Goal: Task Accomplishment & Management: Manage account settings

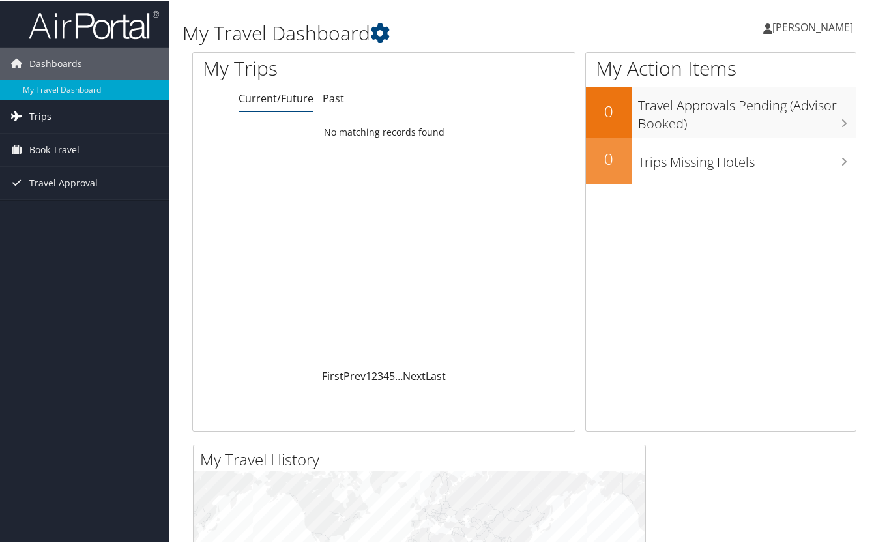
click at [105, 111] on link "Trips" at bounding box center [84, 115] width 169 height 33
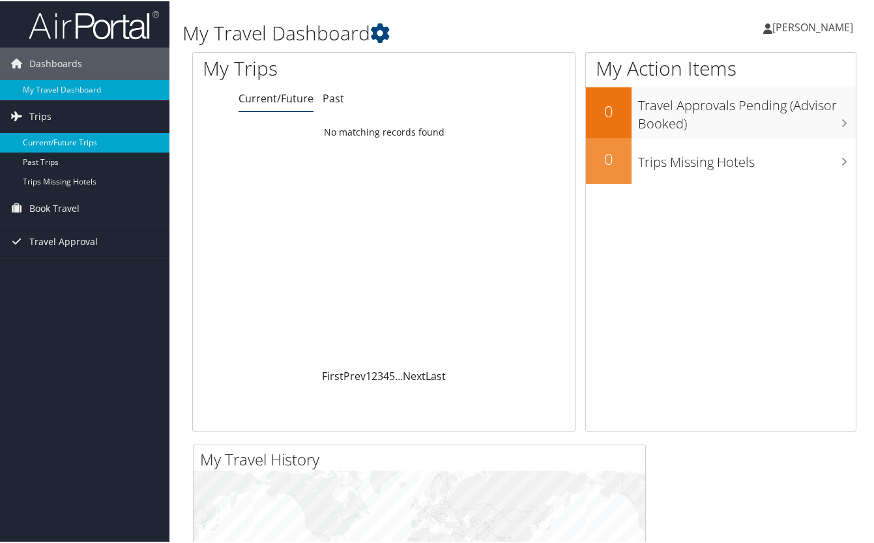
click at [71, 141] on link "Current/Future Trips" at bounding box center [84, 142] width 169 height 20
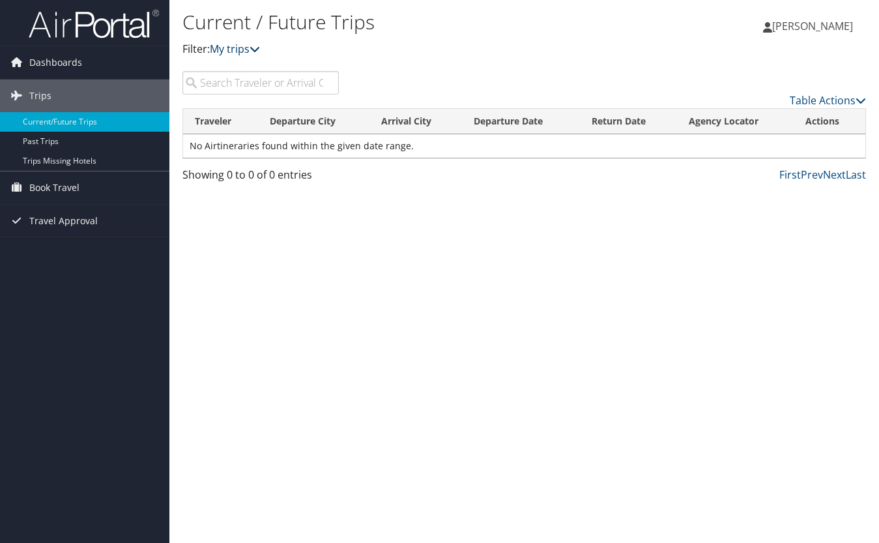
click at [248, 45] on link "My trips" at bounding box center [235, 49] width 50 height 14
click at [256, 48] on icon at bounding box center [255, 49] width 10 height 10
click at [223, 62] on div "Current / Future Trips Filter: My trips" at bounding box center [411, 39] width 456 height 65
click at [299, 85] on input "search" at bounding box center [261, 82] width 156 height 23
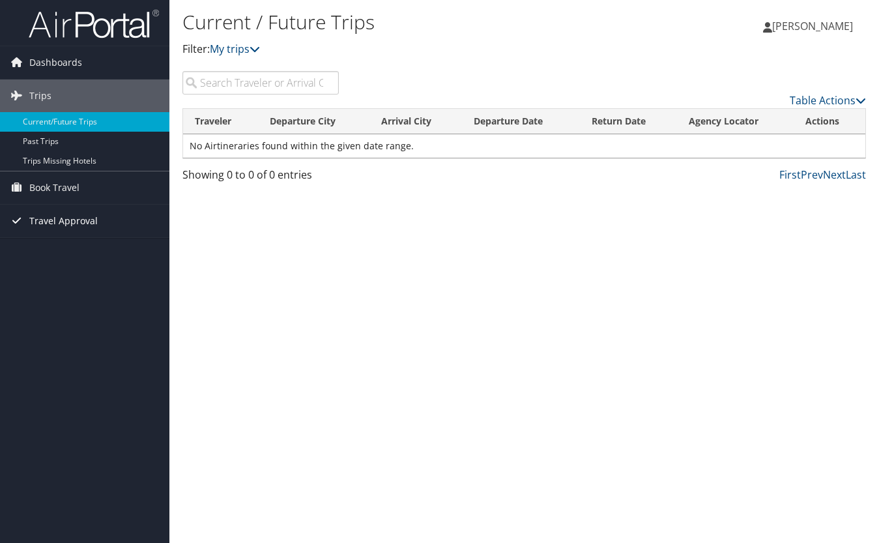
click at [70, 225] on span "Travel Approval" at bounding box center [63, 221] width 68 height 33
click at [73, 63] on span "Dashboards" at bounding box center [55, 62] width 53 height 33
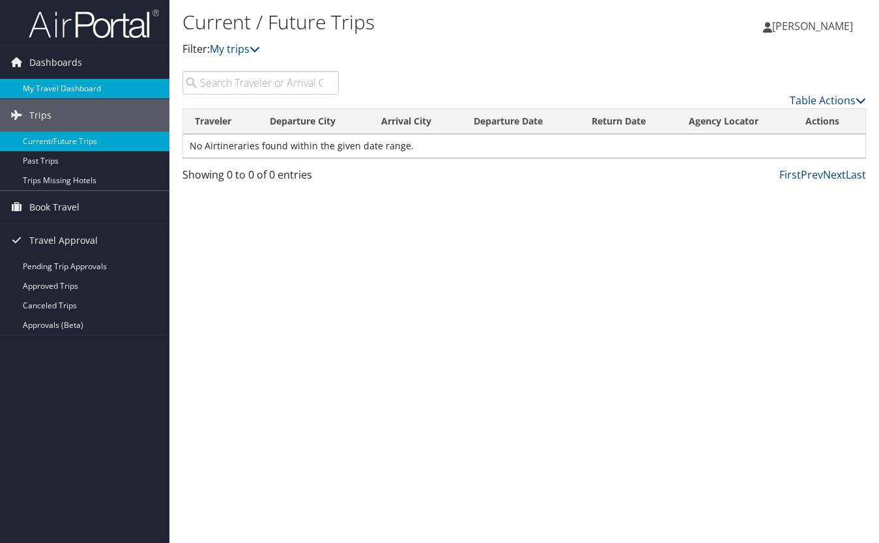
click at [59, 81] on link "My Travel Dashboard" at bounding box center [84, 89] width 169 height 20
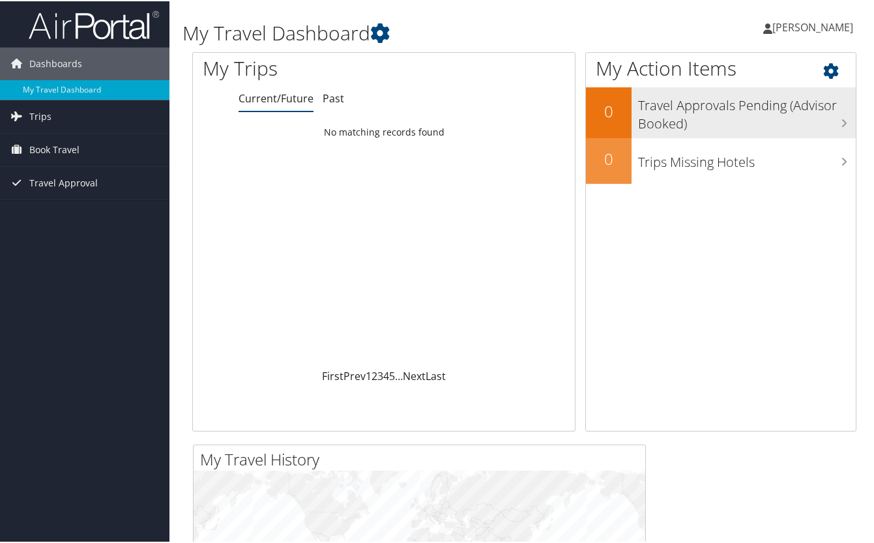
click at [673, 124] on h3 "Travel Approvals Pending (Advisor Booked)" at bounding box center [747, 110] width 218 height 43
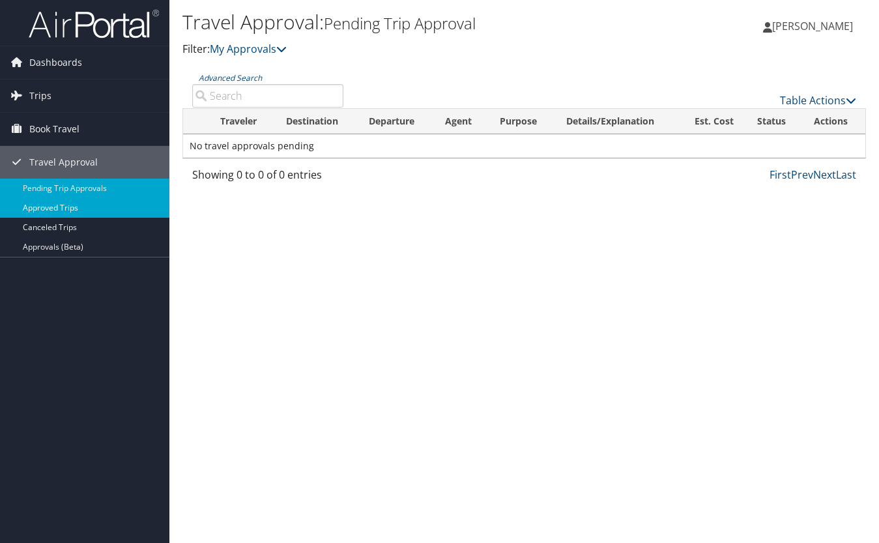
click at [134, 205] on link "Approved Trips" at bounding box center [84, 208] width 169 height 20
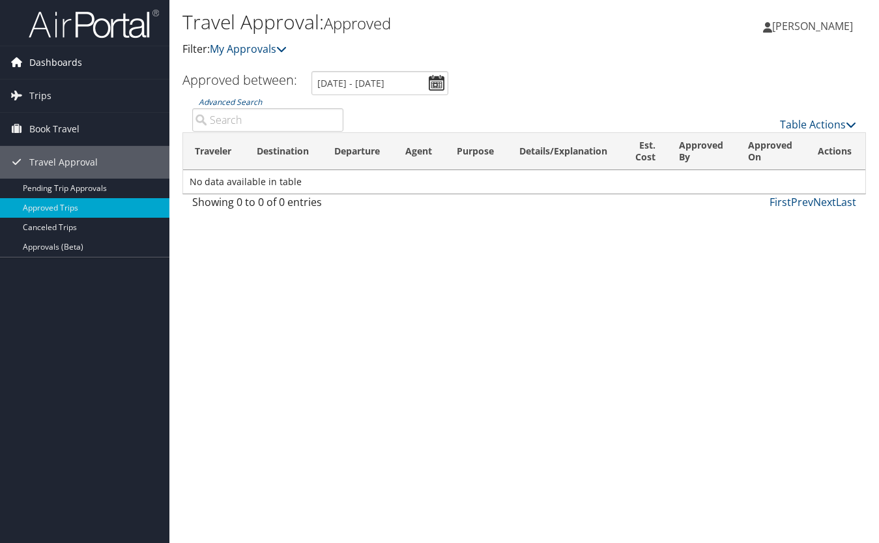
click at [84, 65] on link "Dashboards" at bounding box center [84, 62] width 169 height 33
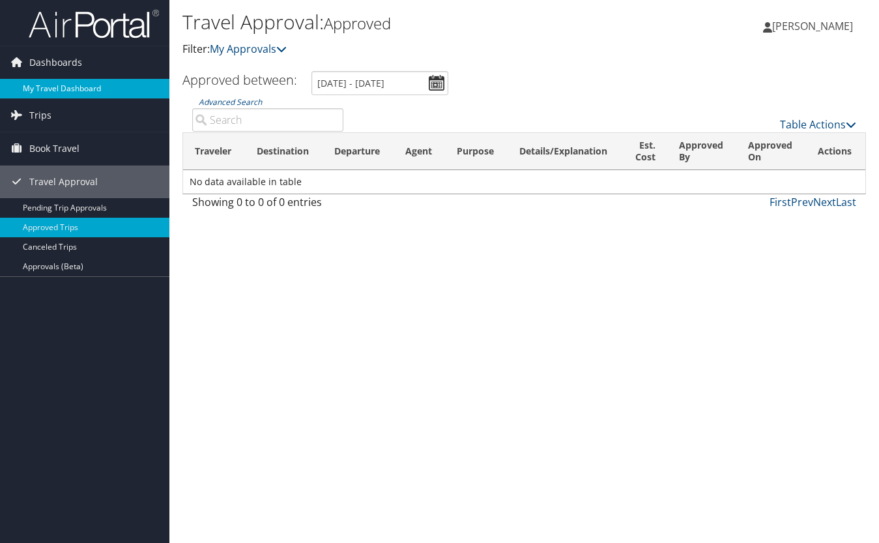
click at [70, 83] on link "My Travel Dashboard" at bounding box center [84, 89] width 169 height 20
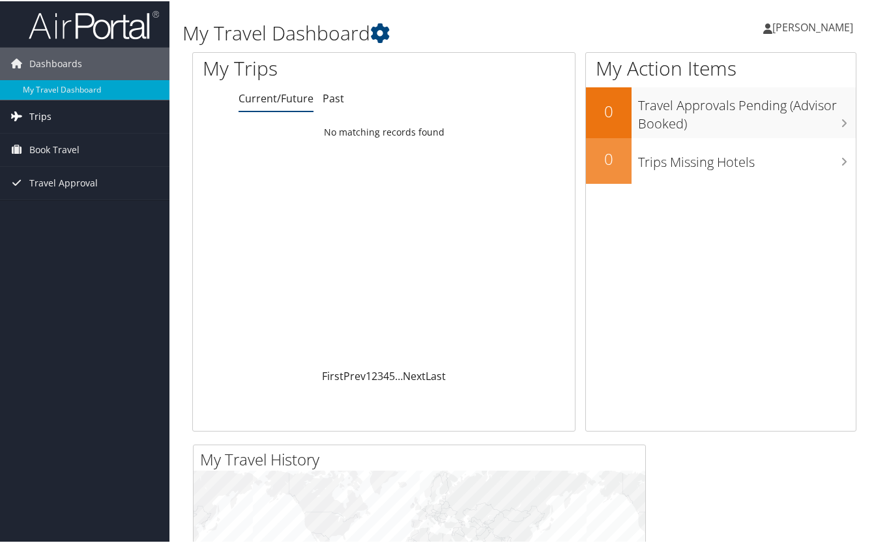
click at [104, 115] on link "Trips" at bounding box center [84, 115] width 169 height 33
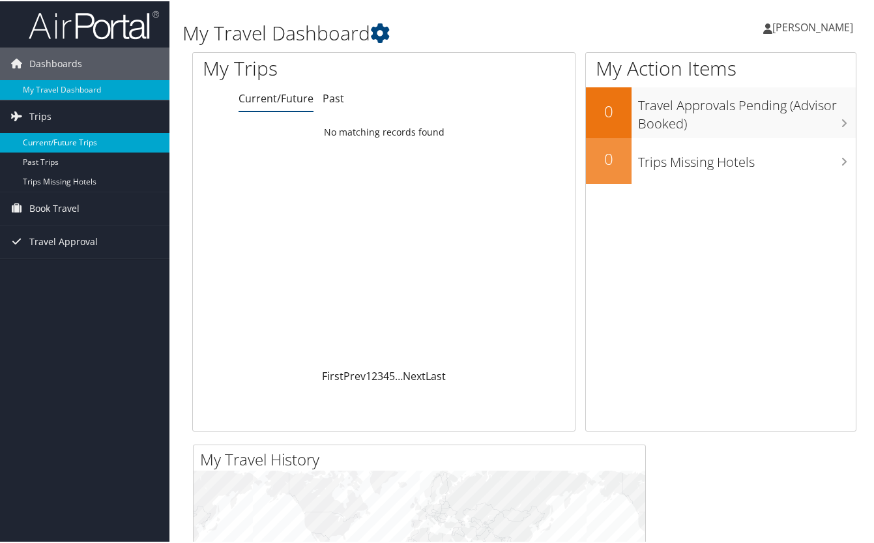
click at [87, 142] on link "Current/Future Trips" at bounding box center [84, 142] width 169 height 20
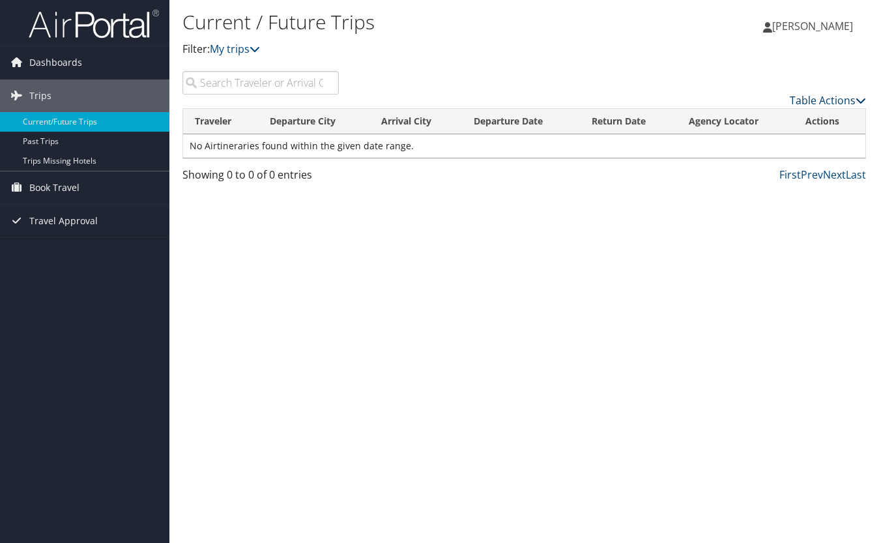
click at [823, 95] on link "Table Actions" at bounding box center [828, 100] width 76 height 14
click at [798, 75] on div at bounding box center [439, 271] width 879 height 543
click at [274, 84] on input "search" at bounding box center [261, 82] width 156 height 23
type input "San Diego"
click at [0, 0] on div "Loading..." at bounding box center [0, 0] width 0 height 0
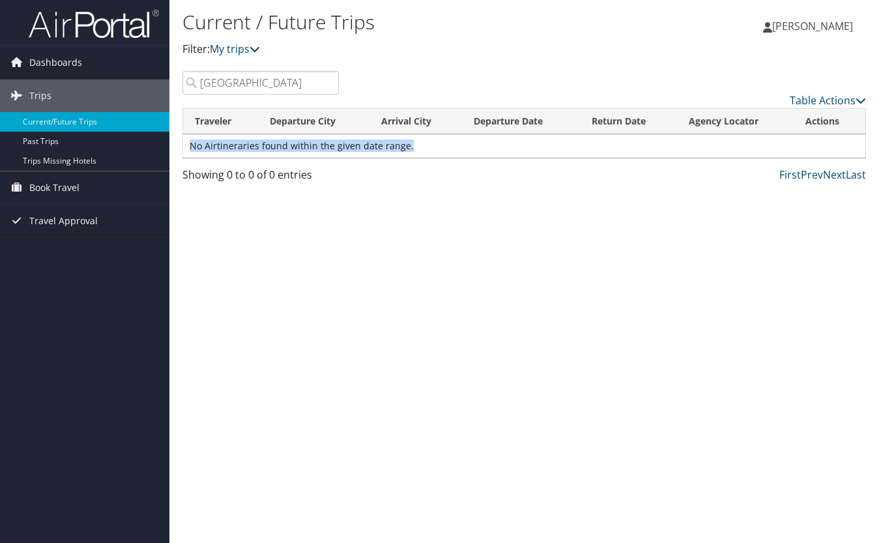
drag, startPoint x: 409, startPoint y: 145, endPoint x: 189, endPoint y: 145, distance: 220.3
click at [189, 145] on td "No Airtineraries found within the given date range." at bounding box center [524, 145] width 682 height 23
copy td "No Airtineraries found within the given date range."
click at [442, 256] on div "Current / Future Trips Filter: My trips Yixin Ding Yixin Ding My Settings Trave…" at bounding box center [524, 271] width 710 height 543
click at [819, 174] on link "Prev" at bounding box center [812, 175] width 22 height 14
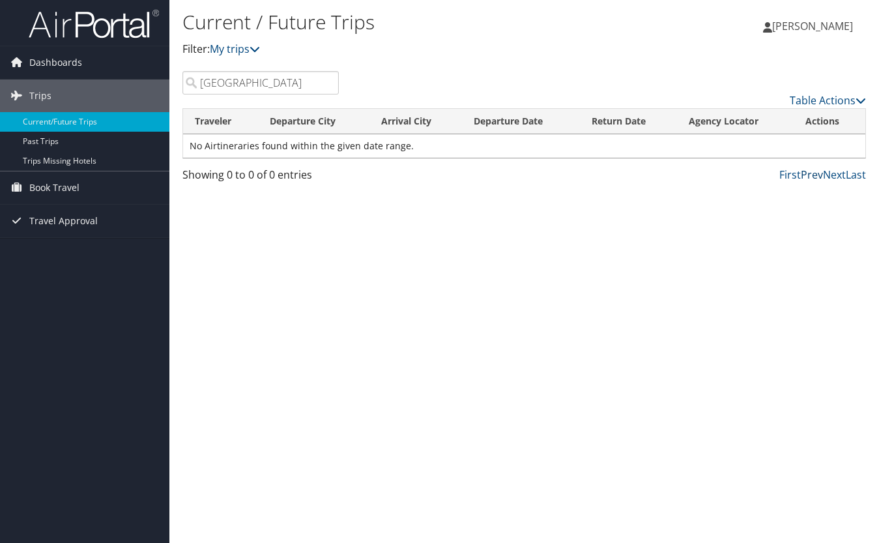
click at [821, 171] on link "Prev" at bounding box center [812, 175] width 22 height 14
click at [828, 105] on link "Table Actions" at bounding box center [828, 100] width 76 height 14
click at [739, 69] on div at bounding box center [439, 271] width 879 height 543
click at [246, 55] on link "My trips" at bounding box center [235, 49] width 50 height 14
click at [388, 36] on h1 "Current / Future Trips" at bounding box center [411, 21] width 456 height 27
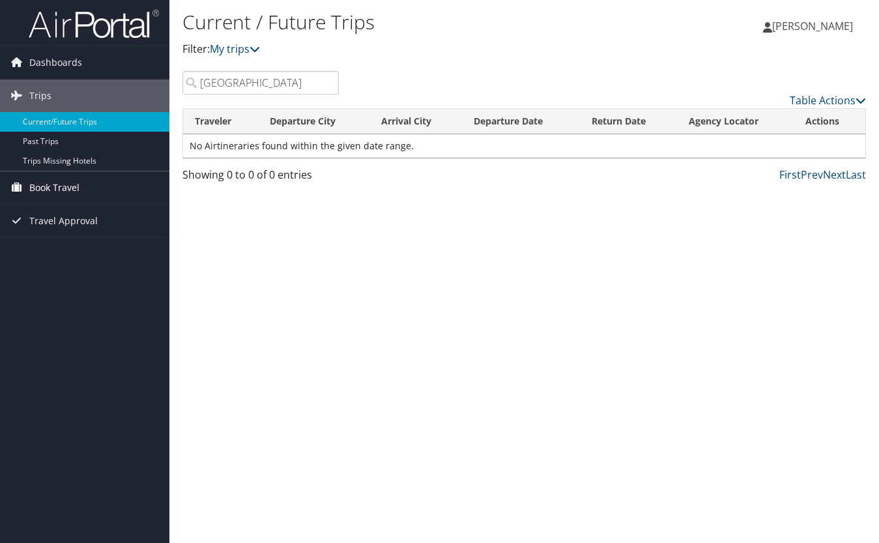
click at [102, 184] on link "Book Travel" at bounding box center [84, 187] width 169 height 33
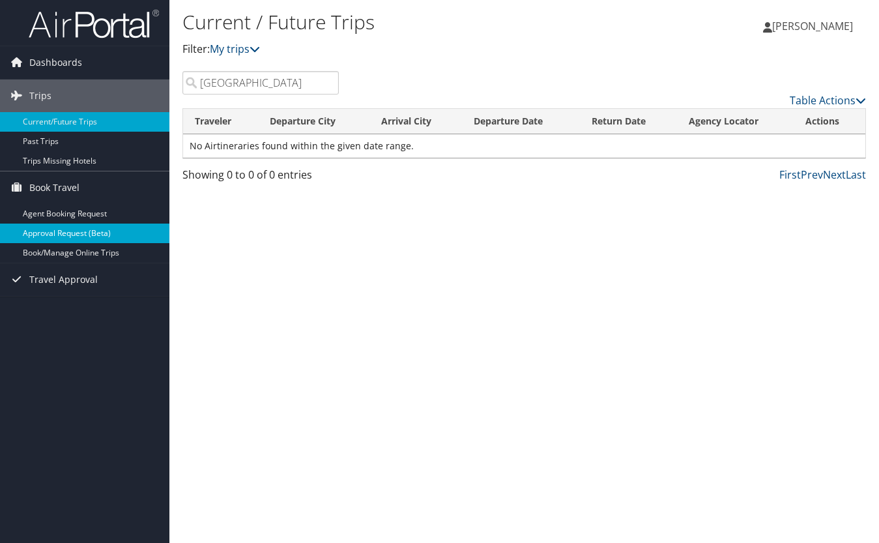
click at [103, 235] on link "Approval Request (Beta)" at bounding box center [84, 234] width 169 height 20
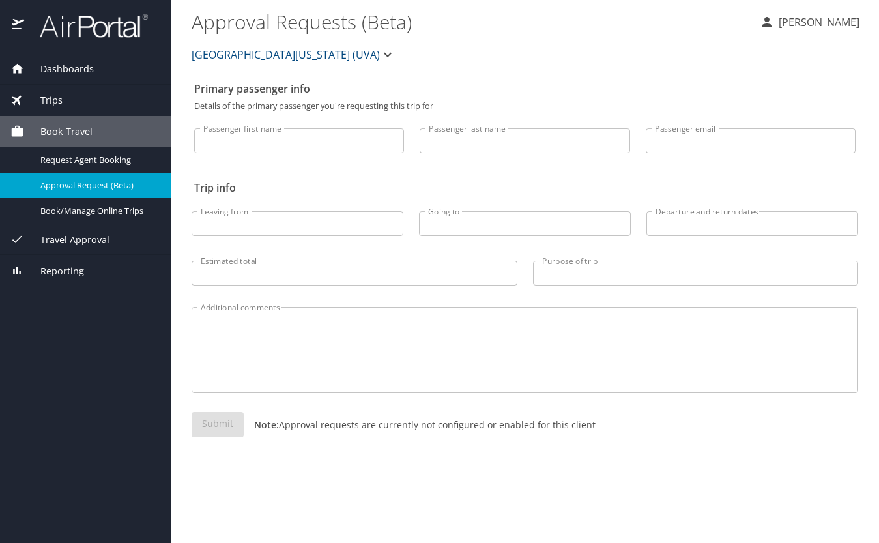
click at [100, 248] on div "Travel Approval" at bounding box center [85, 239] width 171 height 31
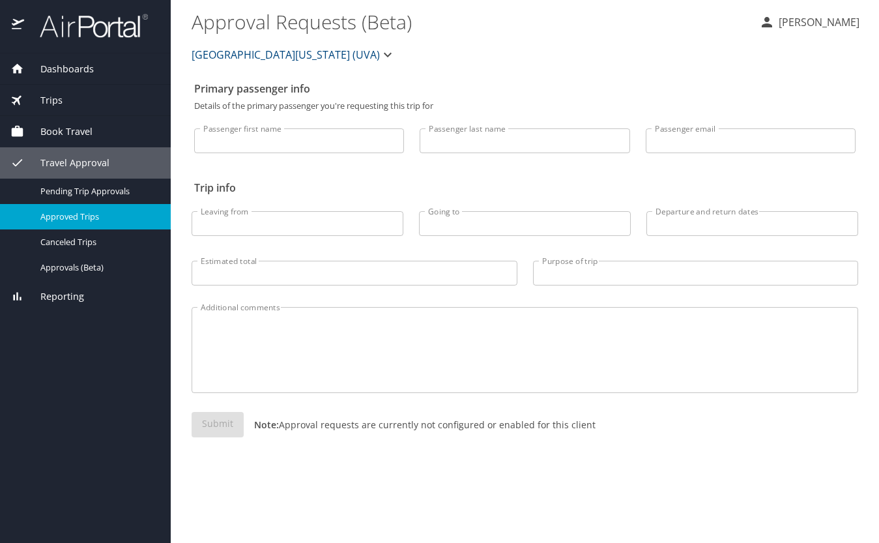
click at [125, 212] on span "Approved Trips" at bounding box center [97, 217] width 115 height 12
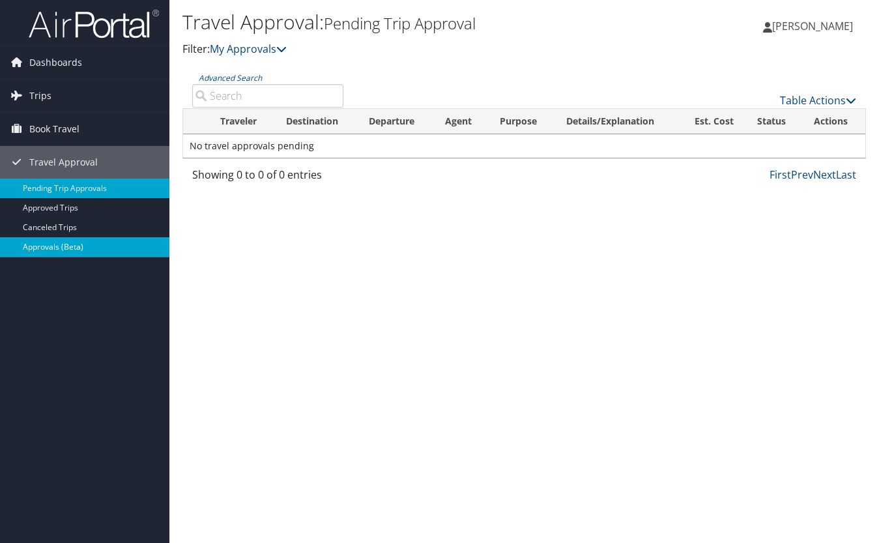
click at [93, 247] on link "Approvals (Beta)" at bounding box center [84, 247] width 169 height 20
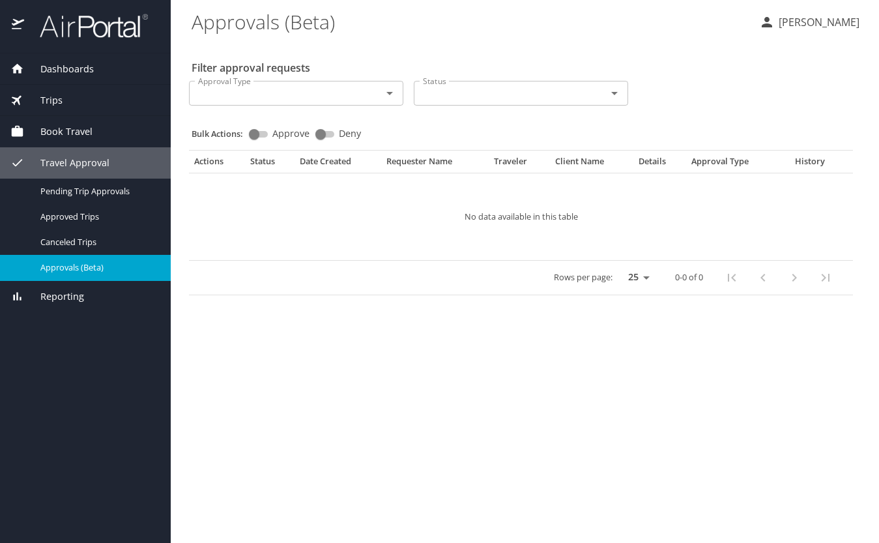
click at [123, 130] on div "Book Travel" at bounding box center [85, 131] width 150 height 14
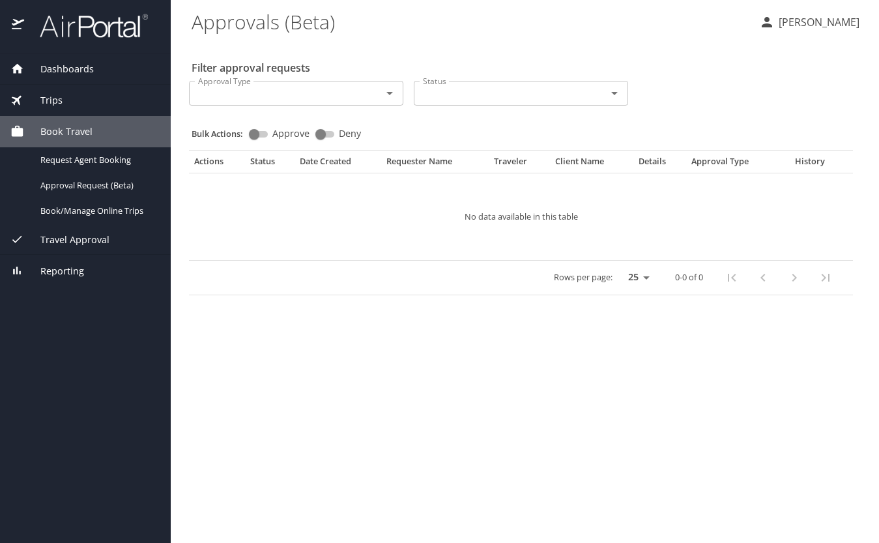
click at [14, 21] on img at bounding box center [19, 25] width 14 height 25
click at [96, 116] on div "Book Travel" at bounding box center [85, 131] width 171 height 31
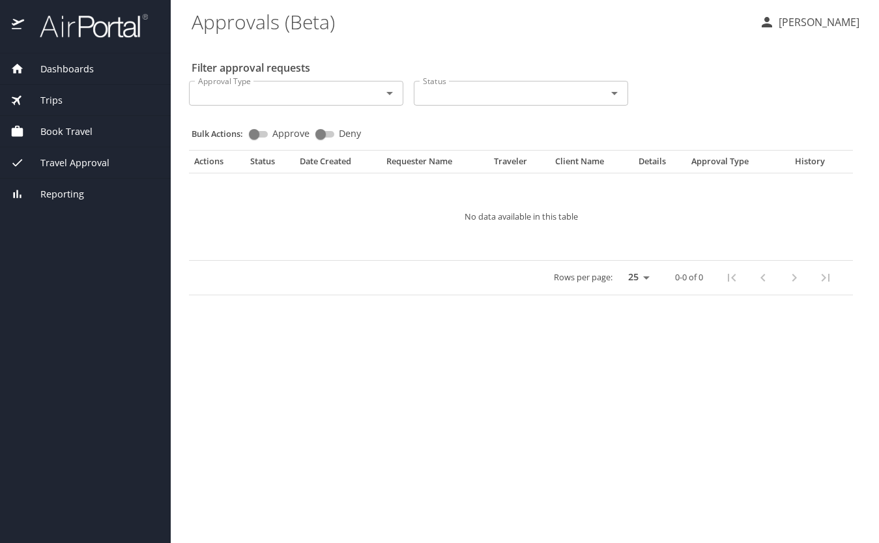
click at [102, 110] on div "Trips" at bounding box center [85, 100] width 171 height 31
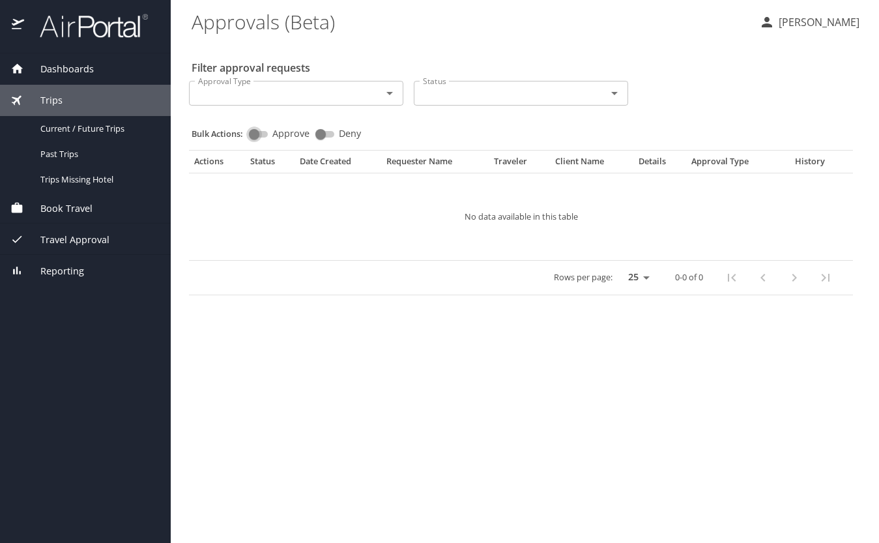
click at [264, 137] on input "Approve" at bounding box center [254, 134] width 47 height 16
checkbox input "true"
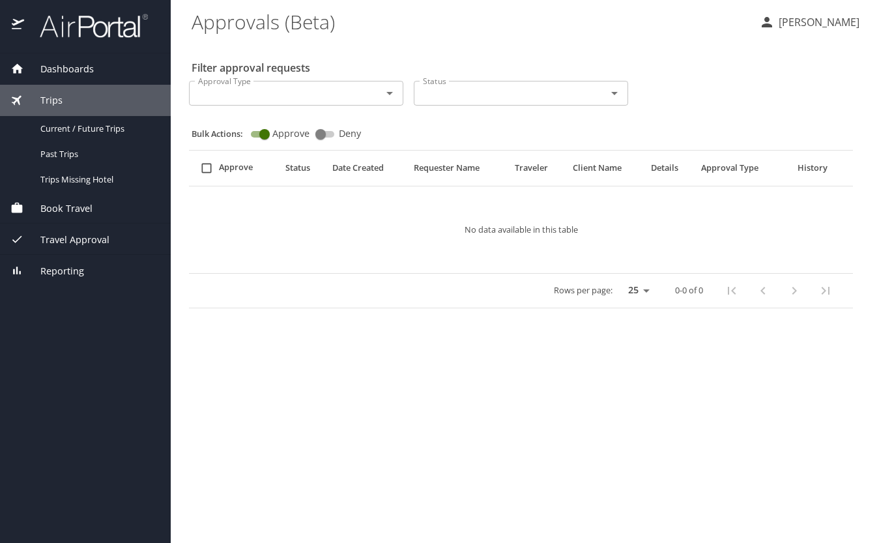
click at [316, 136] on input "Deny" at bounding box center [320, 134] width 47 height 16
checkbox input "true"
checkbox input "false"
click at [318, 136] on input "Deny" at bounding box center [331, 134] width 47 height 16
checkbox input "false"
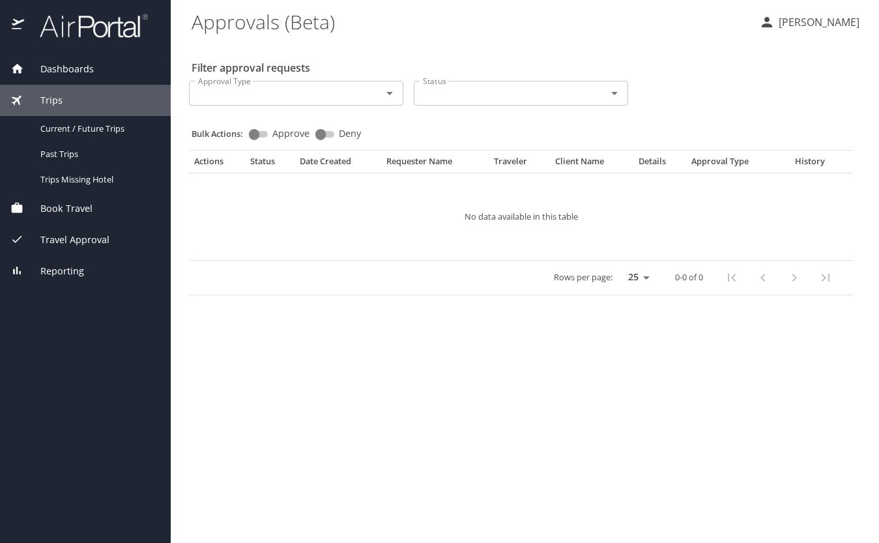
click at [85, 66] on span "Dashboards" at bounding box center [59, 69] width 70 height 14
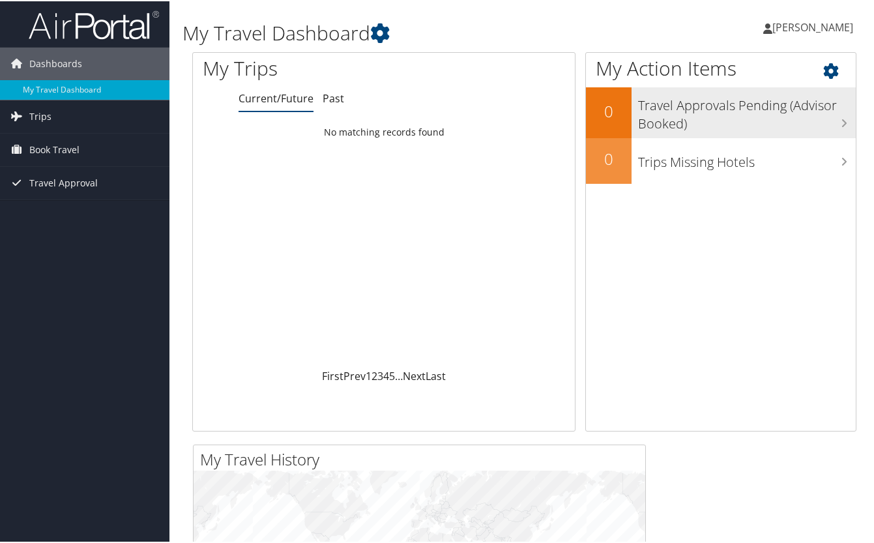
click at [763, 117] on h3 "Travel Approvals Pending (Advisor Booked)" at bounding box center [747, 110] width 218 height 43
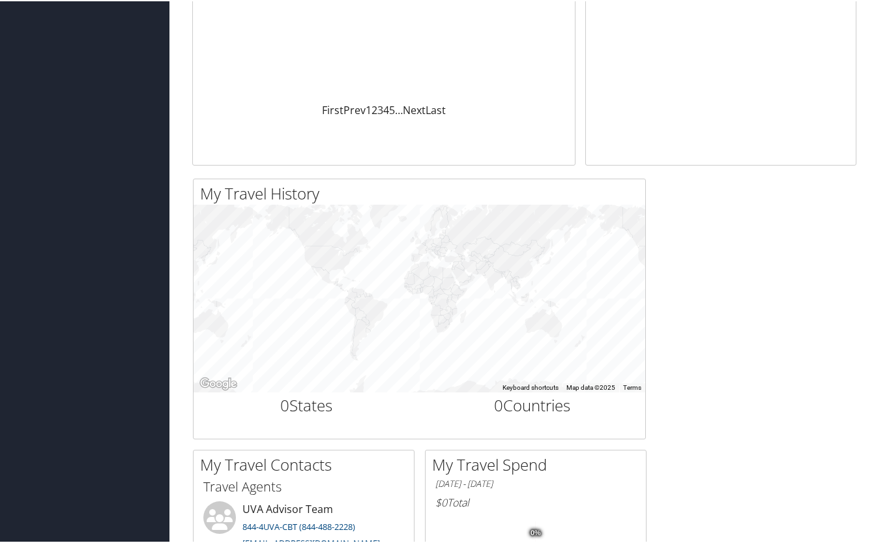
scroll to position [272, 0]
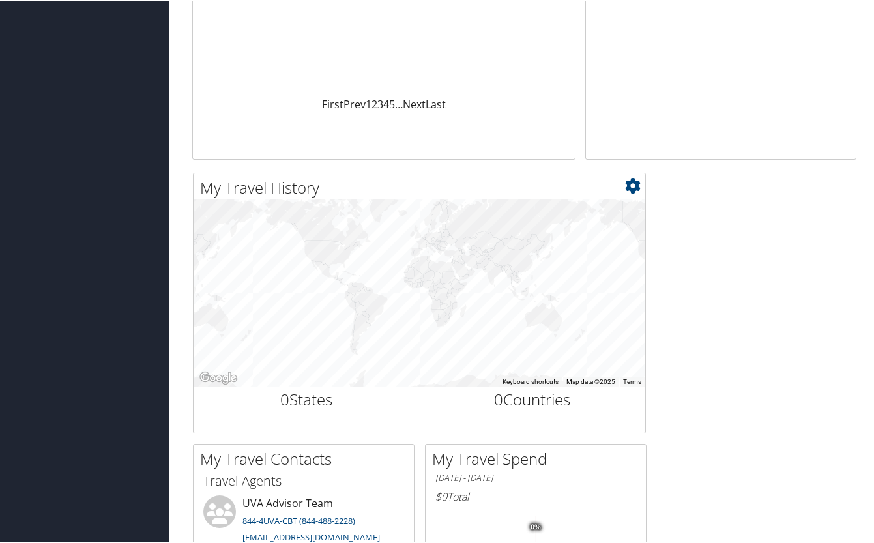
drag, startPoint x: 472, startPoint y: 272, endPoint x: 429, endPoint y: 270, distance: 43.0
click at [429, 270] on div at bounding box center [420, 291] width 452 height 188
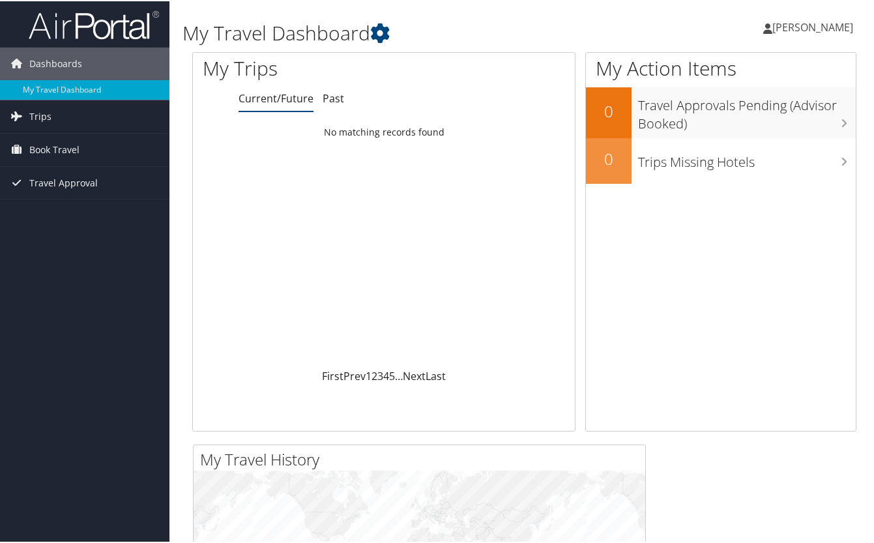
scroll to position [0, 0]
click at [325, 96] on link "Past" at bounding box center [334, 97] width 22 height 14
click at [291, 103] on link "Current/Future" at bounding box center [276, 97] width 75 height 14
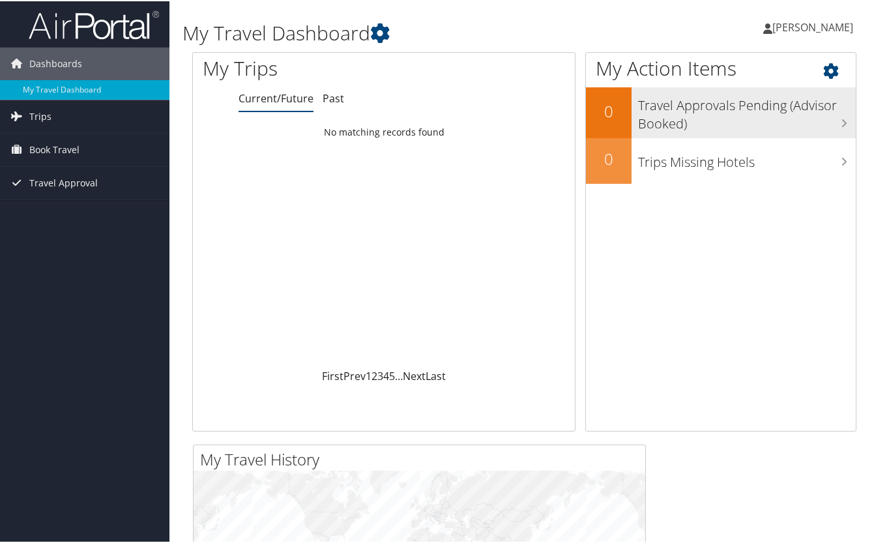
drag, startPoint x: 687, startPoint y: 125, endPoint x: 661, endPoint y: 119, distance: 26.7
click at [625, 100] on h2 "0" at bounding box center [609, 110] width 46 height 22
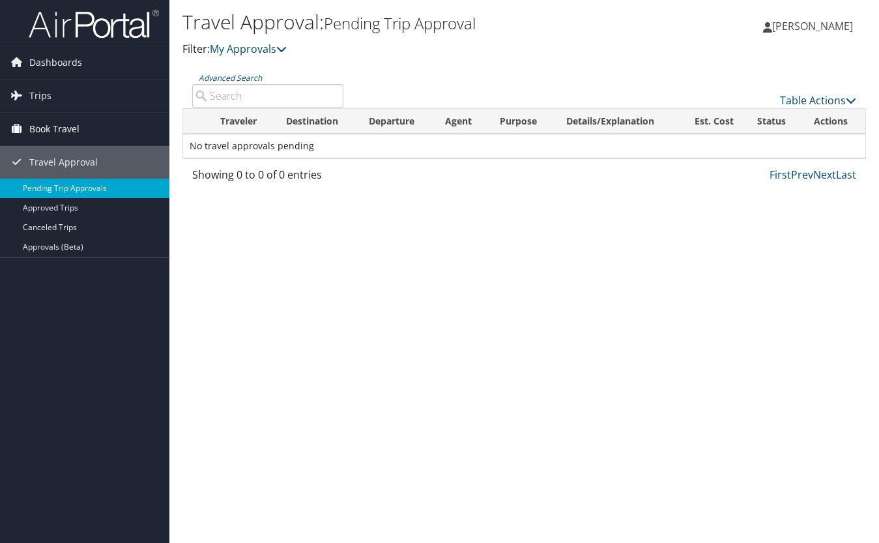
click at [73, 117] on span "Book Travel" at bounding box center [54, 129] width 50 height 33
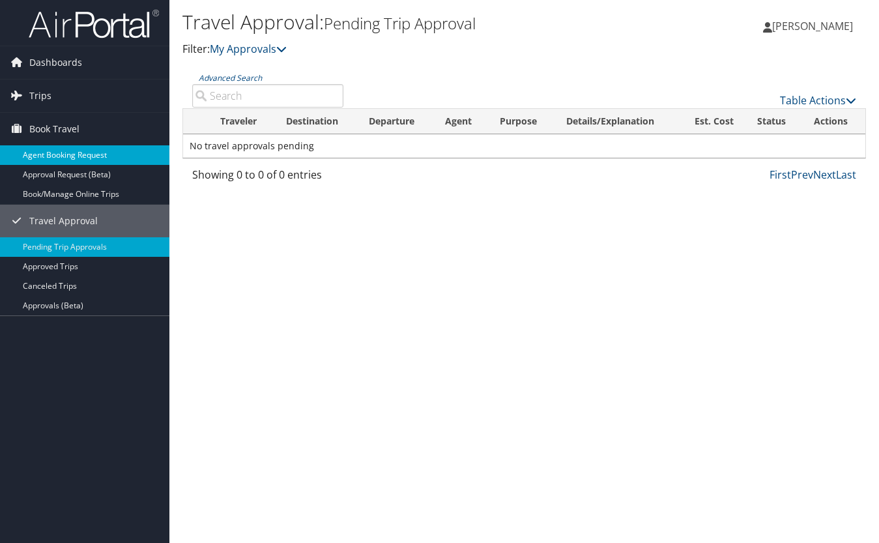
click at [66, 151] on link "Agent Booking Request" at bounding box center [84, 155] width 169 height 20
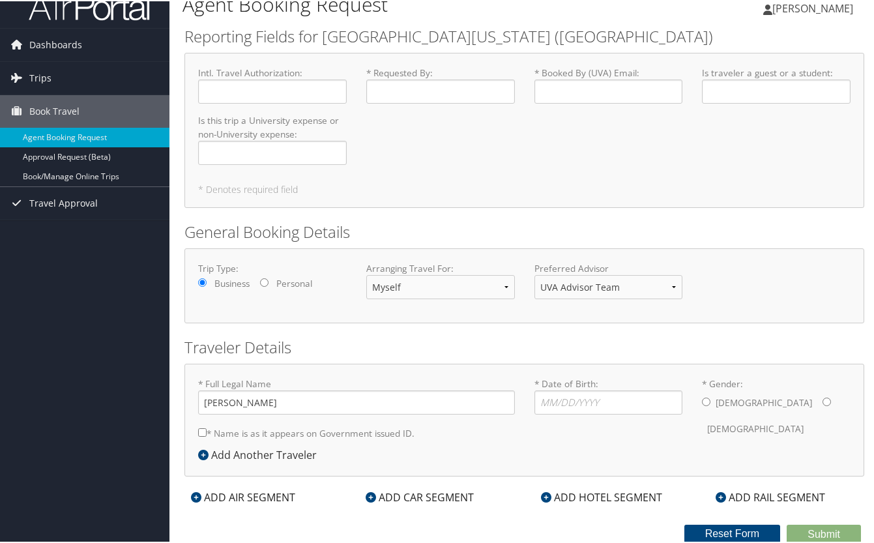
scroll to position [18, 0]
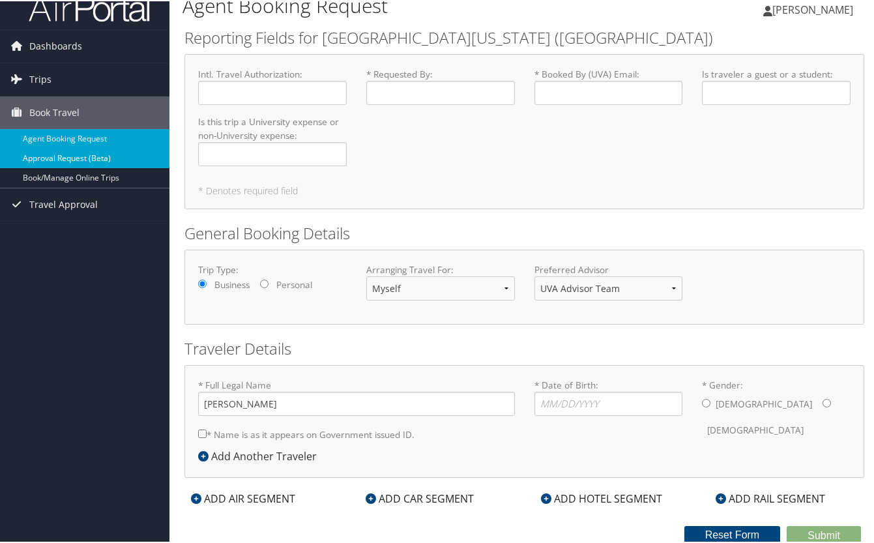
click at [106, 151] on link "Approval Request (Beta)" at bounding box center [84, 157] width 169 height 20
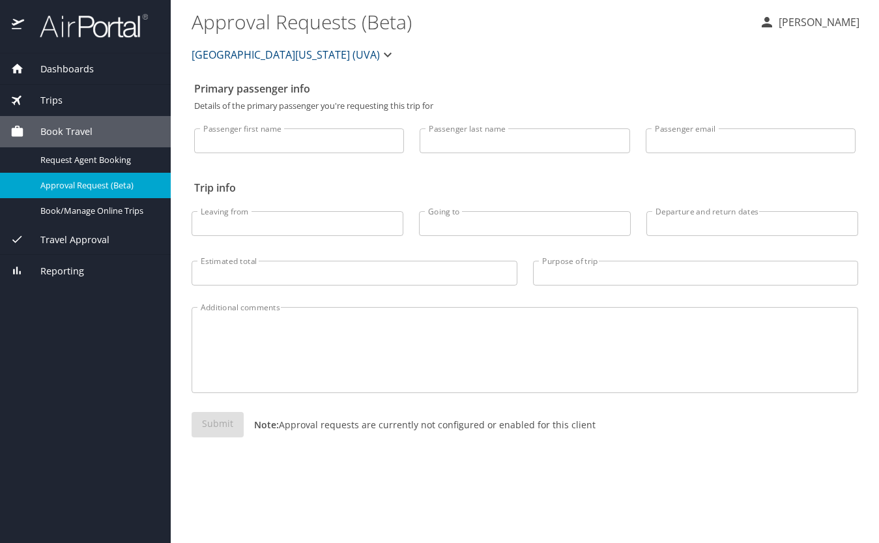
click at [70, 67] on span "Dashboards" at bounding box center [59, 69] width 70 height 14
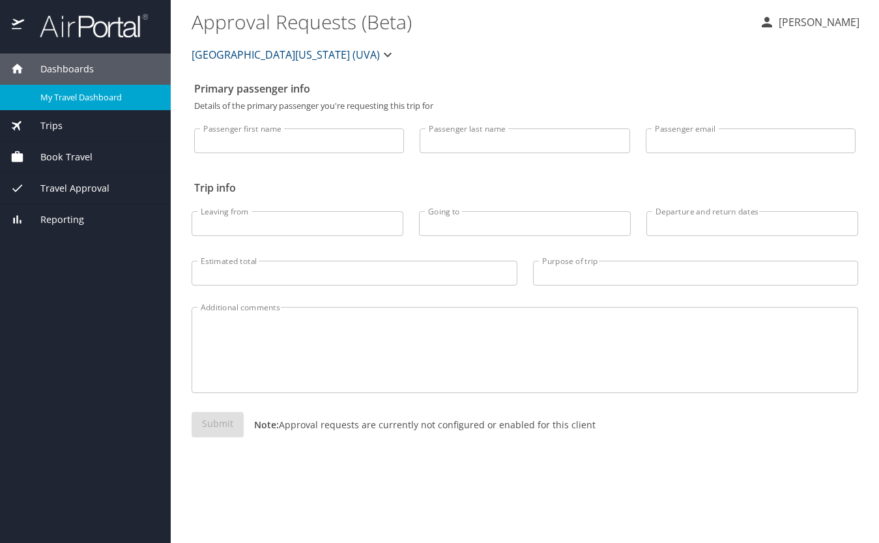
click at [76, 87] on link "My Travel Dashboard" at bounding box center [85, 97] width 171 height 25
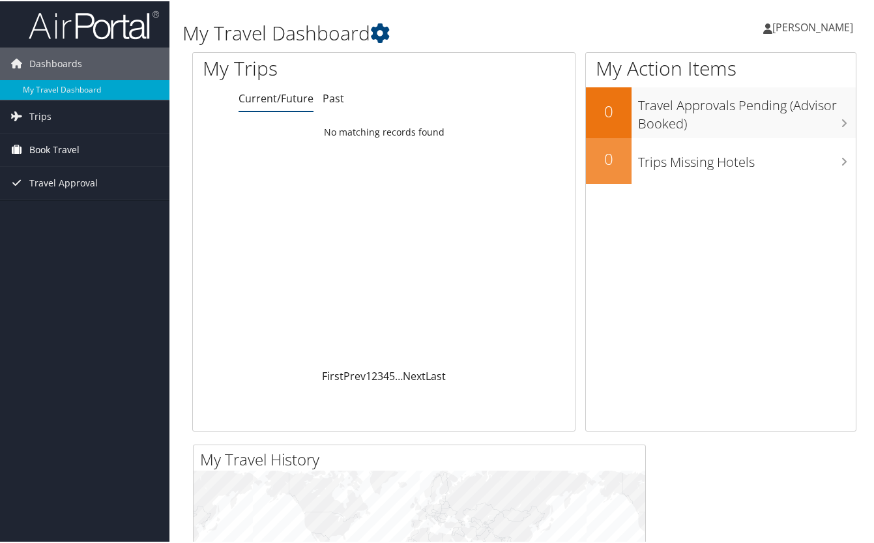
click at [18, 156] on icon at bounding box center [17, 148] width 20 height 20
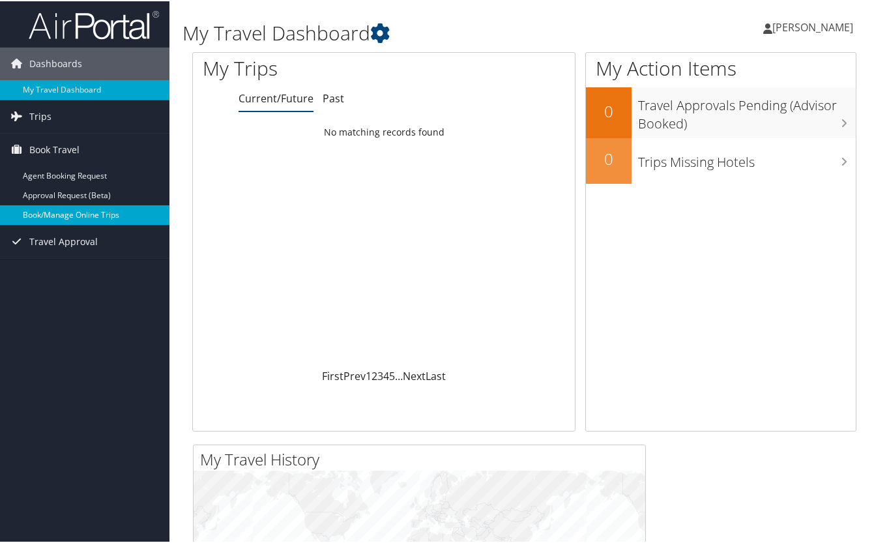
click at [38, 222] on link "Book/Manage Online Trips" at bounding box center [84, 214] width 169 height 20
